Goal: Entertainment & Leisure: Browse casually

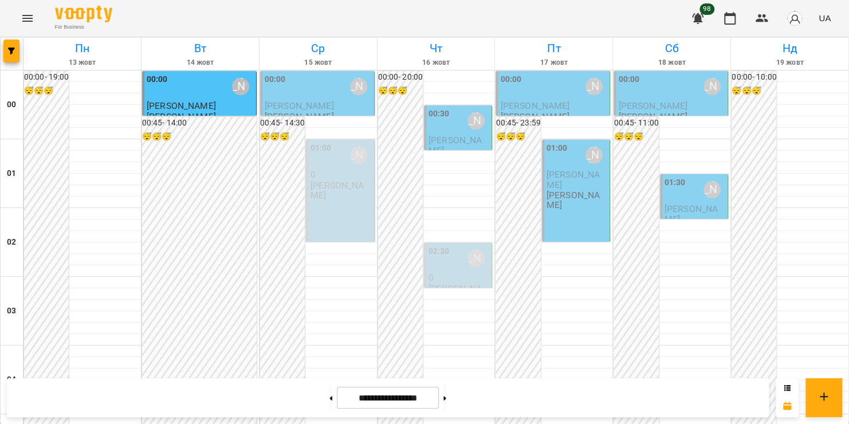
scroll to position [1348, 0]
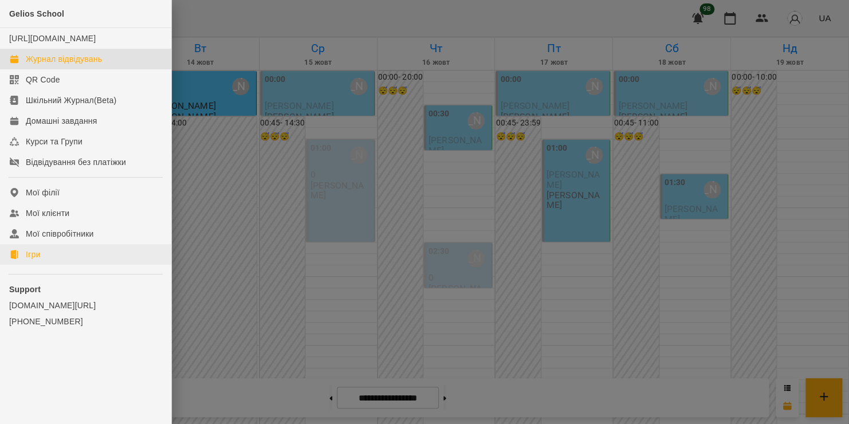
scroll to position [1348, 0]
click at [42, 265] on link "Ігри" at bounding box center [85, 254] width 171 height 21
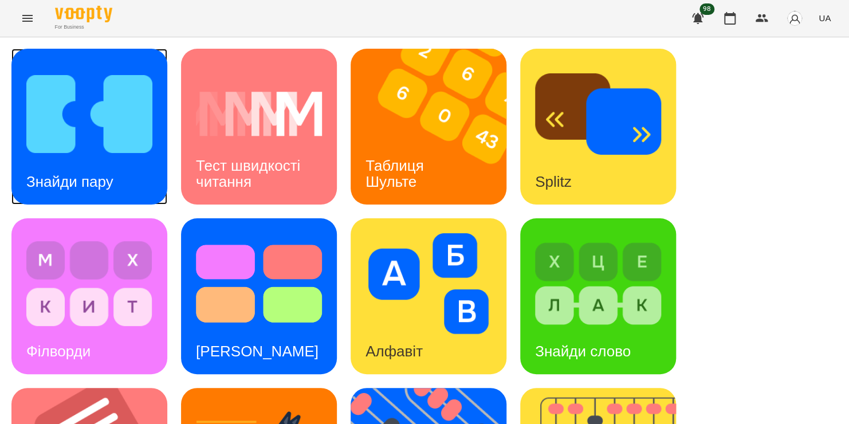
click at [143, 119] on img at bounding box center [89, 114] width 126 height 101
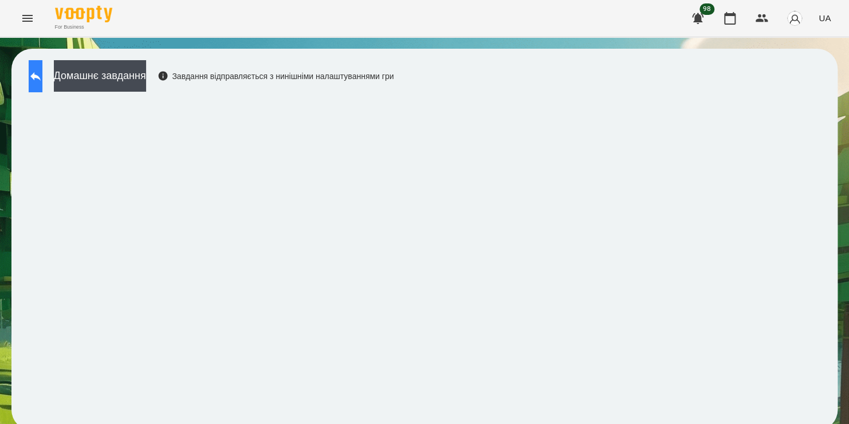
click at [40, 76] on button at bounding box center [36, 76] width 14 height 32
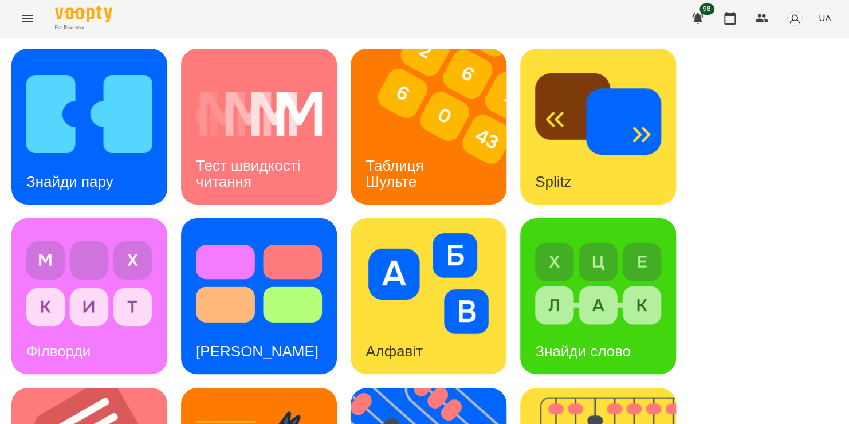
scroll to position [396, 0]
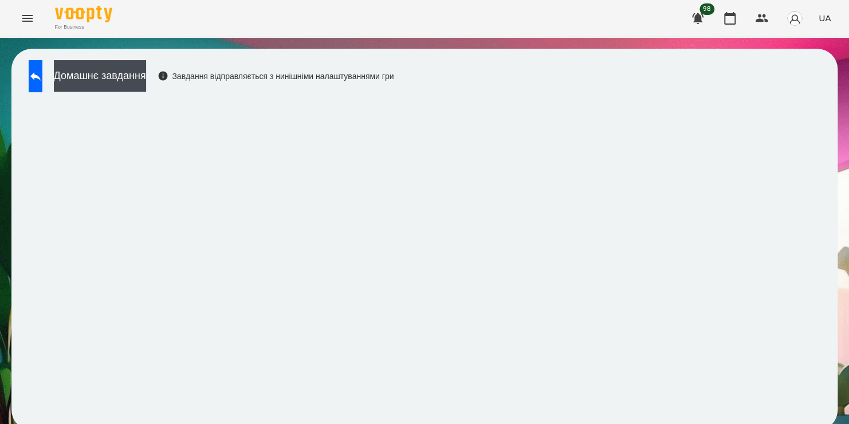
drag, startPoint x: 385, startPoint y: 313, endPoint x: 454, endPoint y: 28, distance: 293.7
click at [454, 28] on div "For Business 98 UA" at bounding box center [424, 18] width 849 height 37
click at [728, 19] on icon "button" at bounding box center [730, 18] width 14 height 14
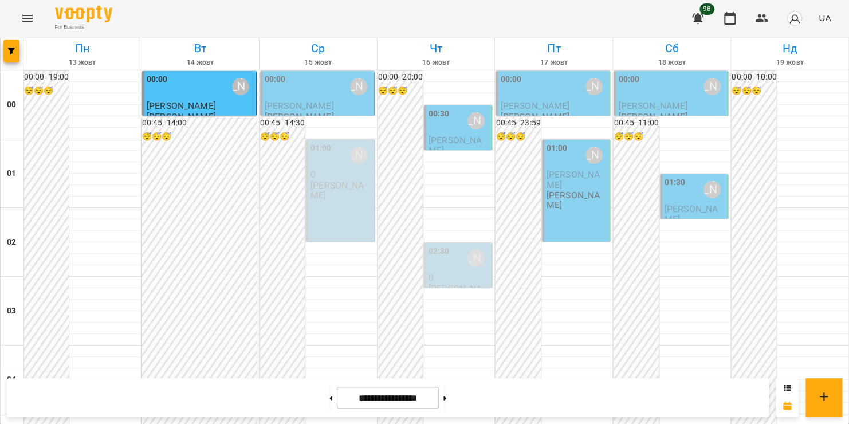
scroll to position [1316, 0]
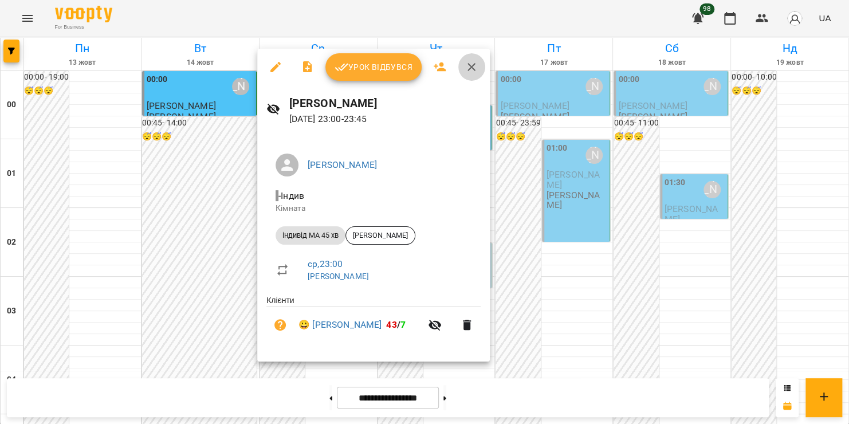
click at [470, 65] on icon "button" at bounding box center [472, 67] width 14 height 14
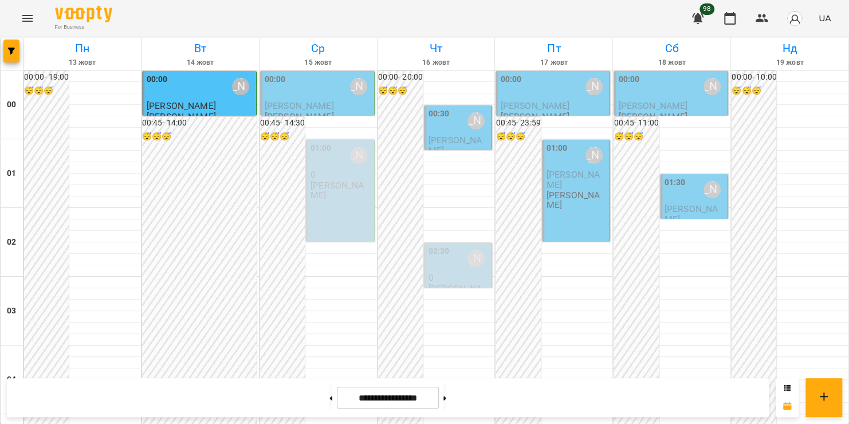
scroll to position [0, 0]
